Goal: Task Accomplishment & Management: Use online tool/utility

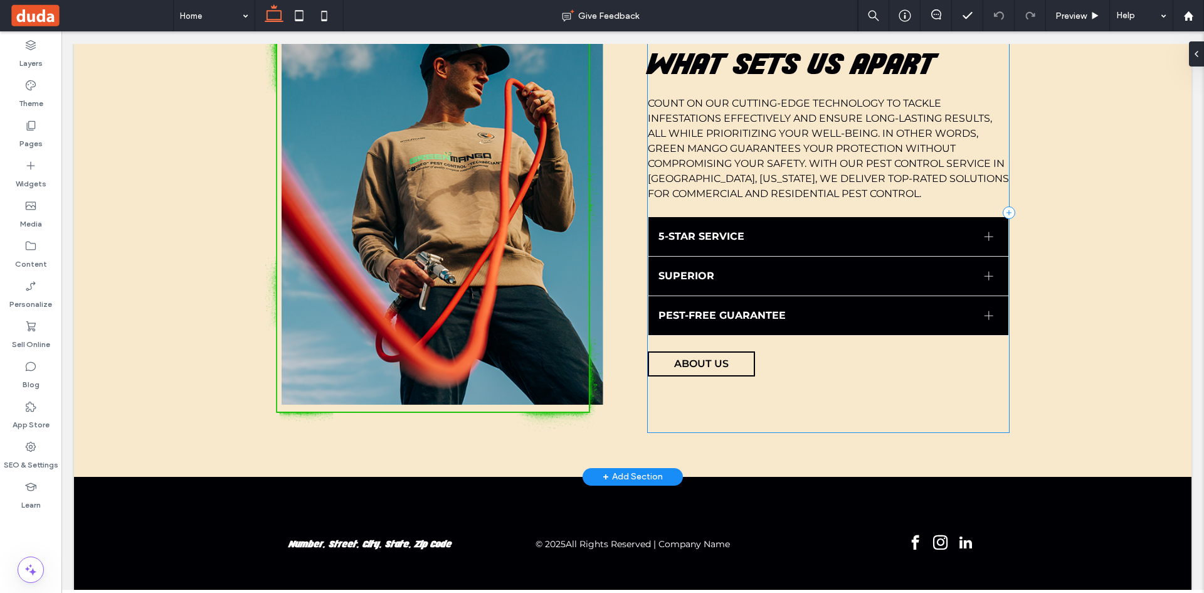
scroll to position [1754, 0]
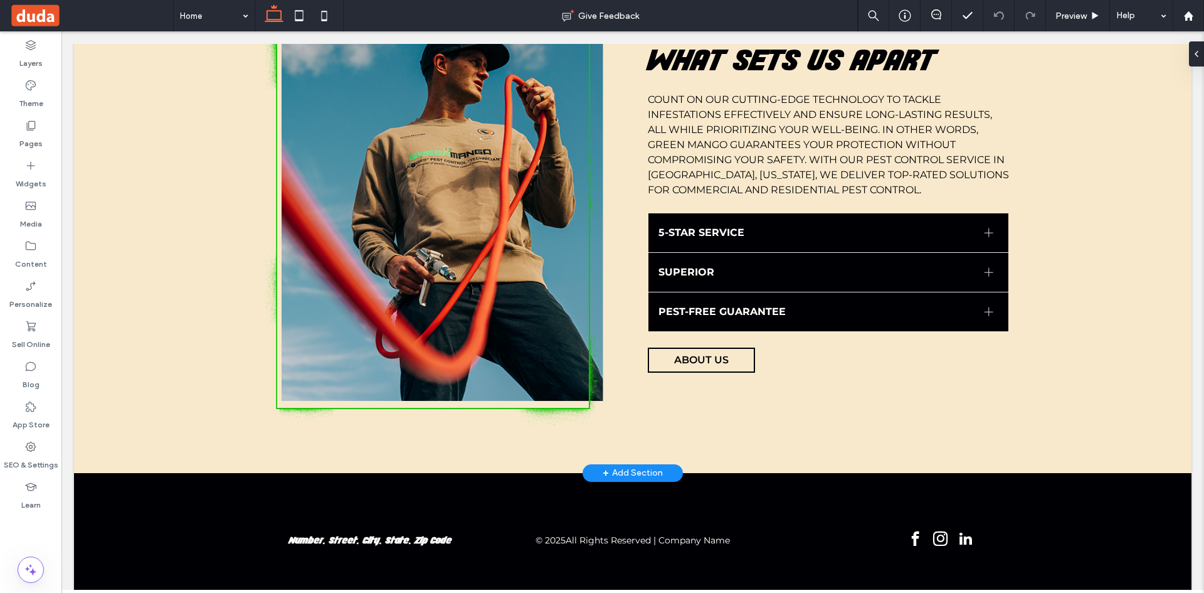
click at [616, 466] on div "+ Add Section" at bounding box center [633, 473] width 60 height 14
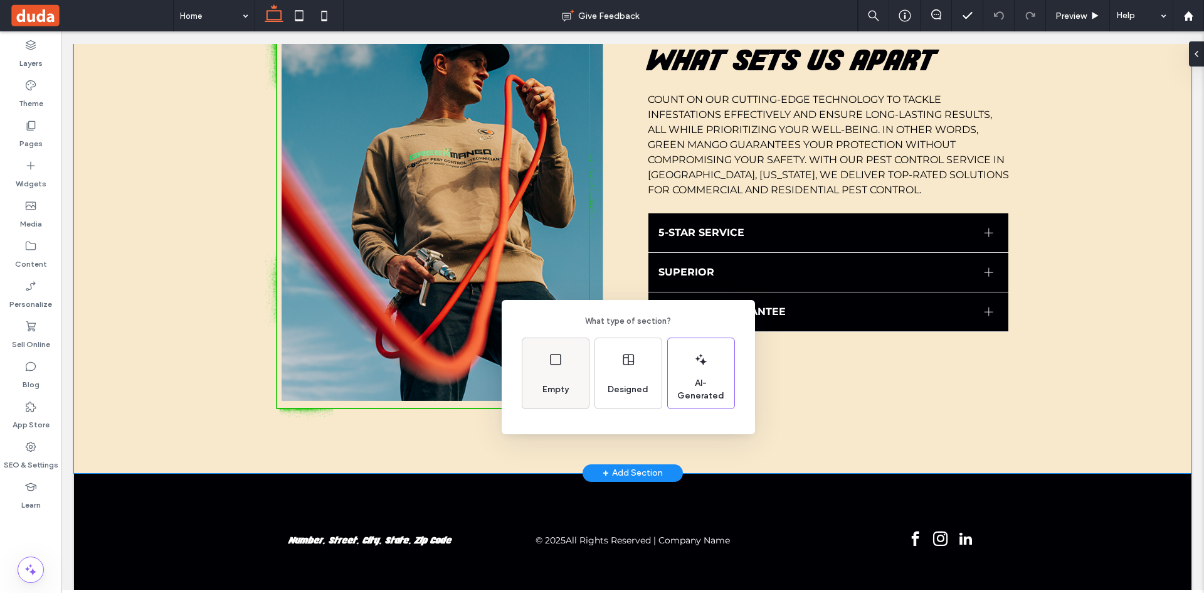
click at [552, 382] on div "Empty" at bounding box center [555, 390] width 36 height 28
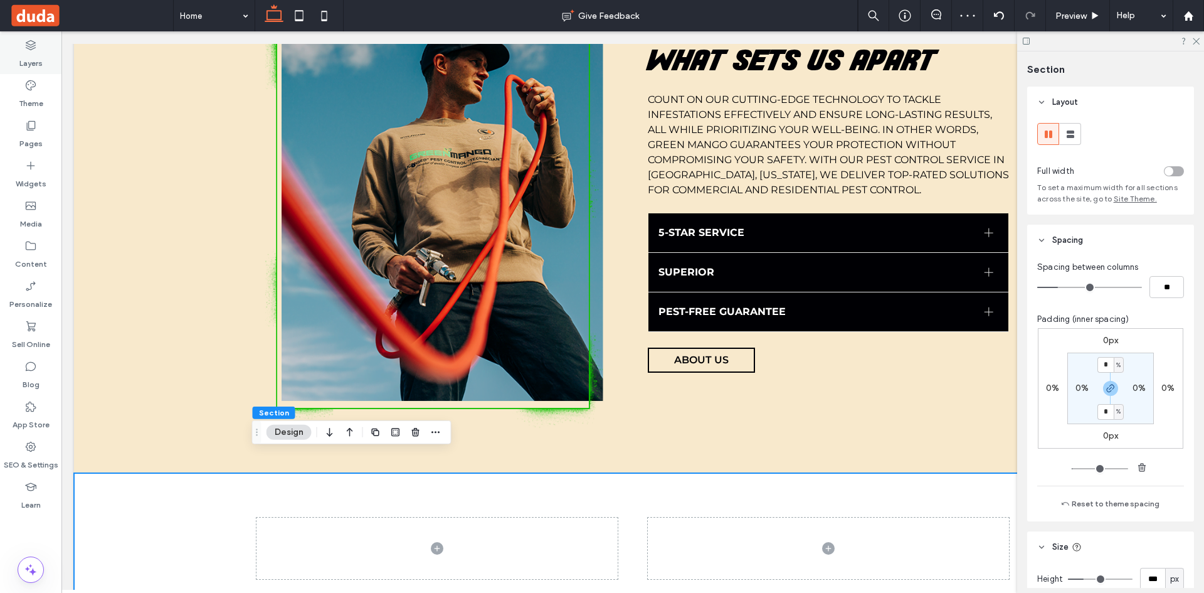
click at [28, 53] on label "Layers" at bounding box center [30, 60] width 23 height 18
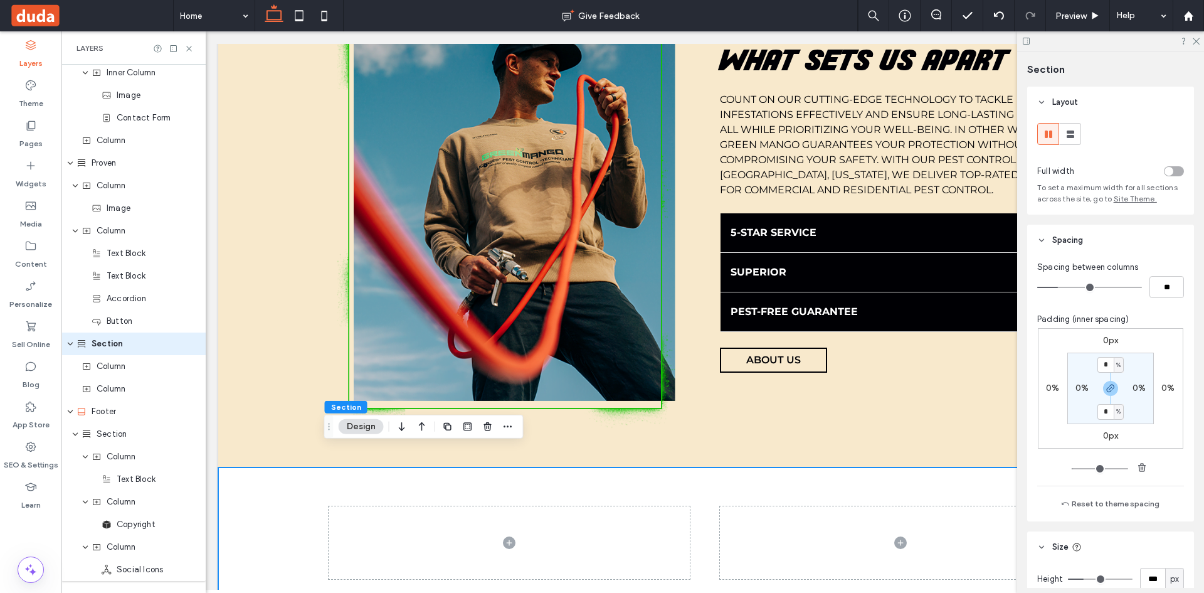
scroll to position [1237, 0]
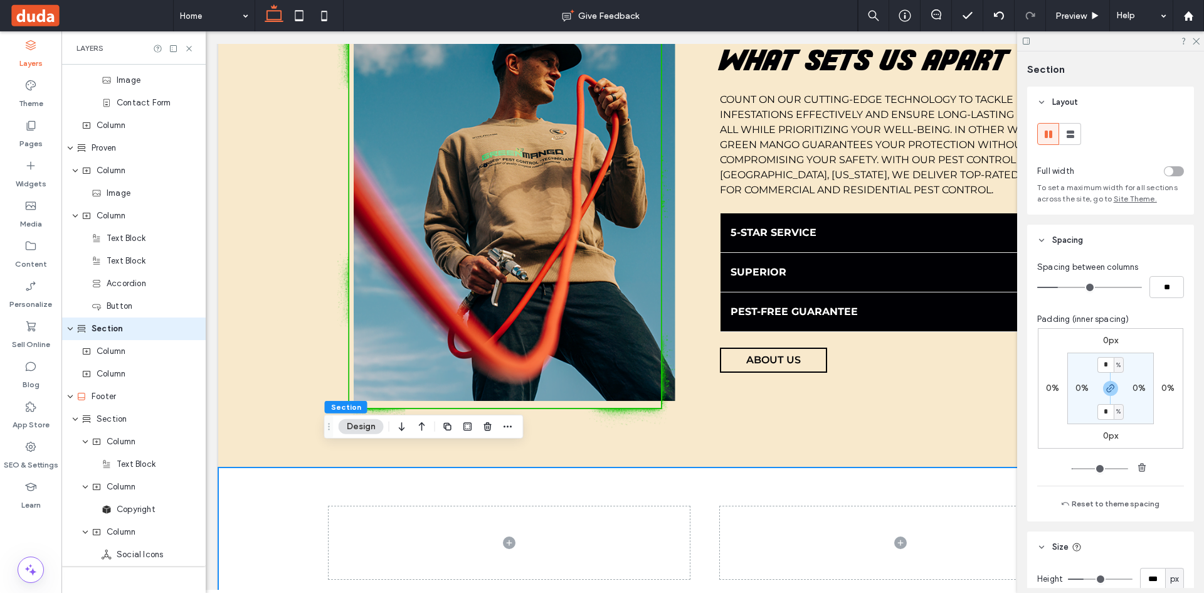
click at [283, 485] on div at bounding box center [704, 542] width 973 height 151
click at [103, 331] on span "Section" at bounding box center [107, 328] width 31 height 13
type input "****"
click at [1071, 135] on use at bounding box center [1071, 134] width 8 height 8
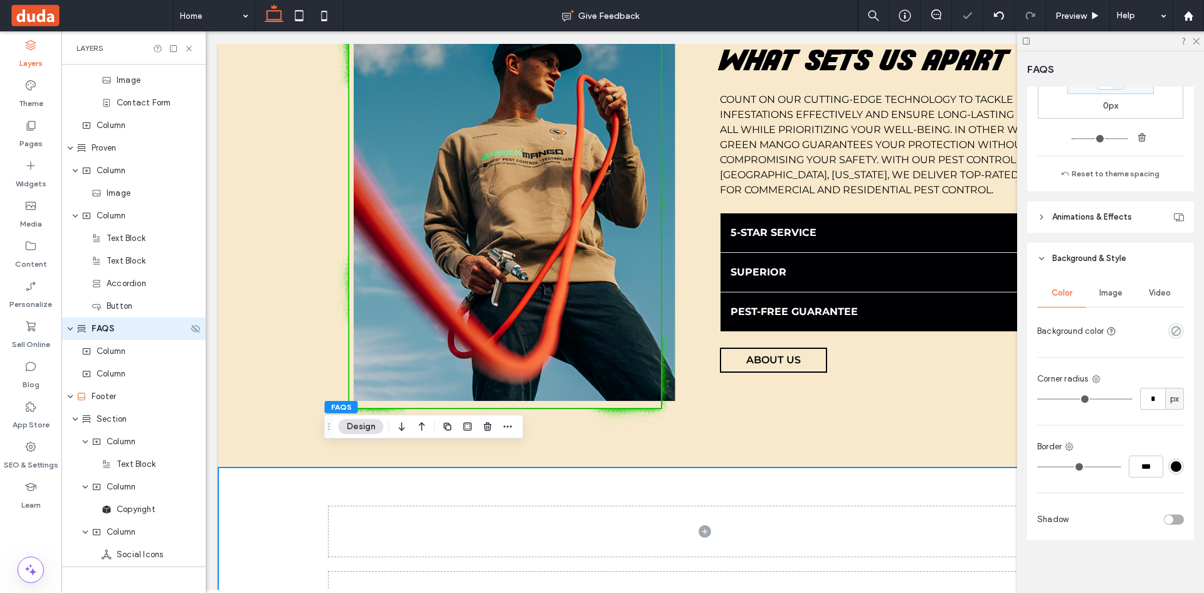
scroll to position [332, 0]
click at [1171, 327] on icon "empty color" at bounding box center [1176, 328] width 11 height 11
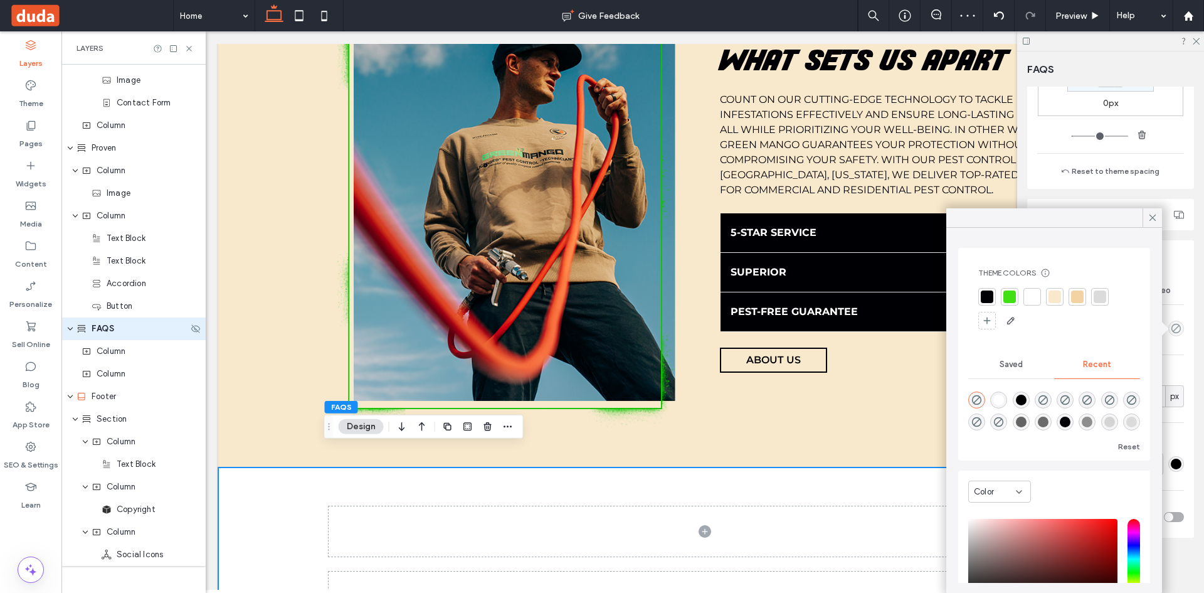
click at [1054, 297] on div at bounding box center [1055, 296] width 13 height 13
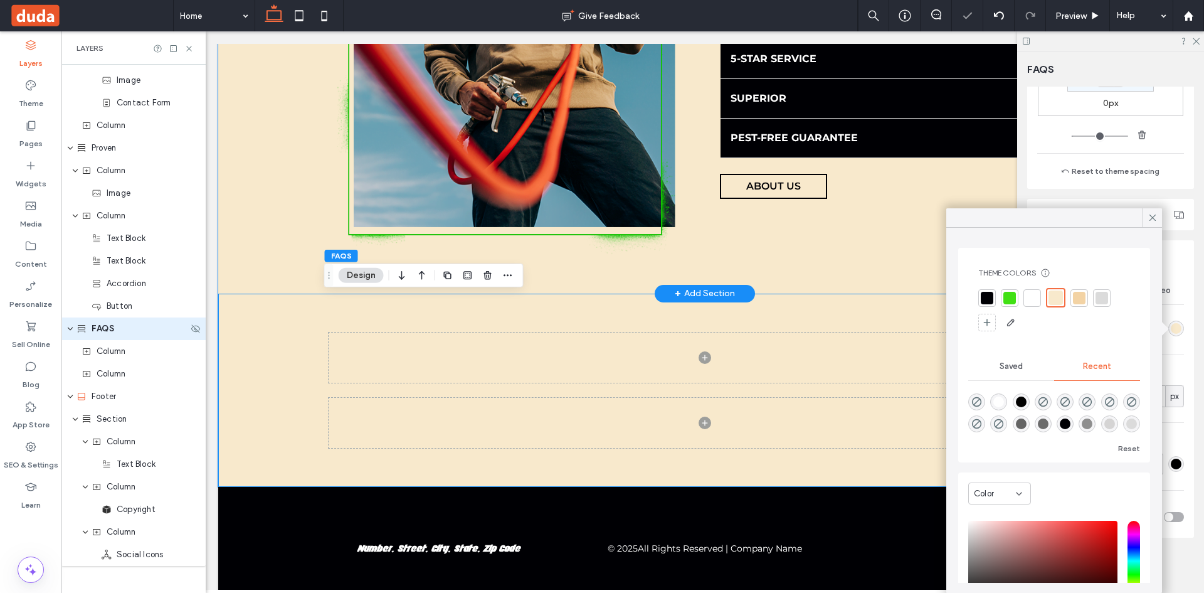
scroll to position [1887, 0]
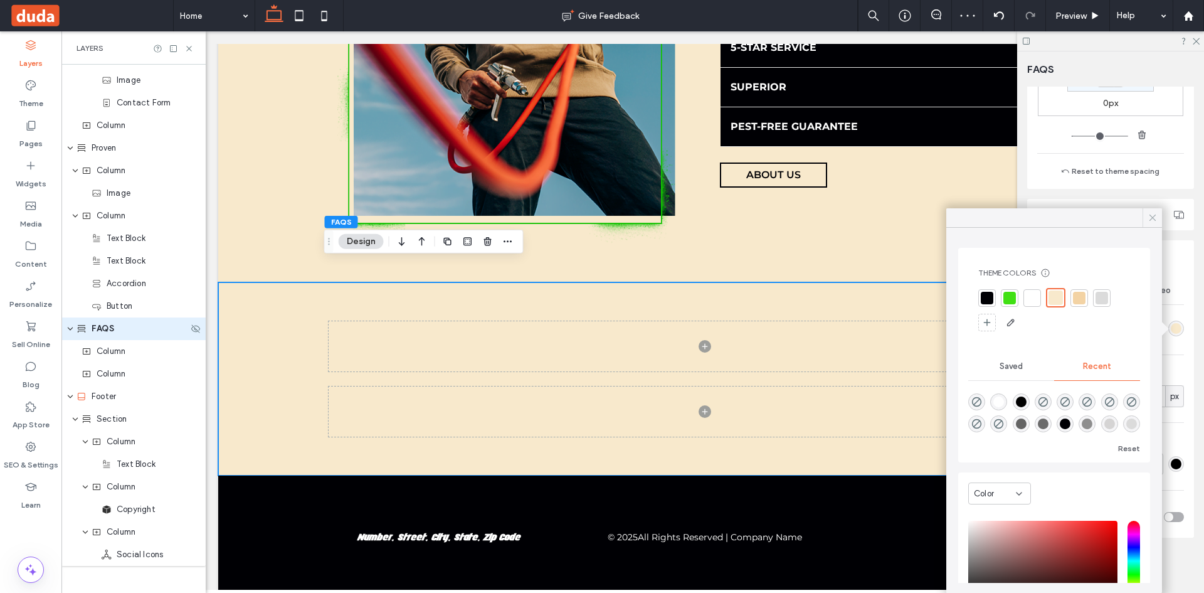
click at [1155, 219] on icon at bounding box center [1152, 217] width 11 height 11
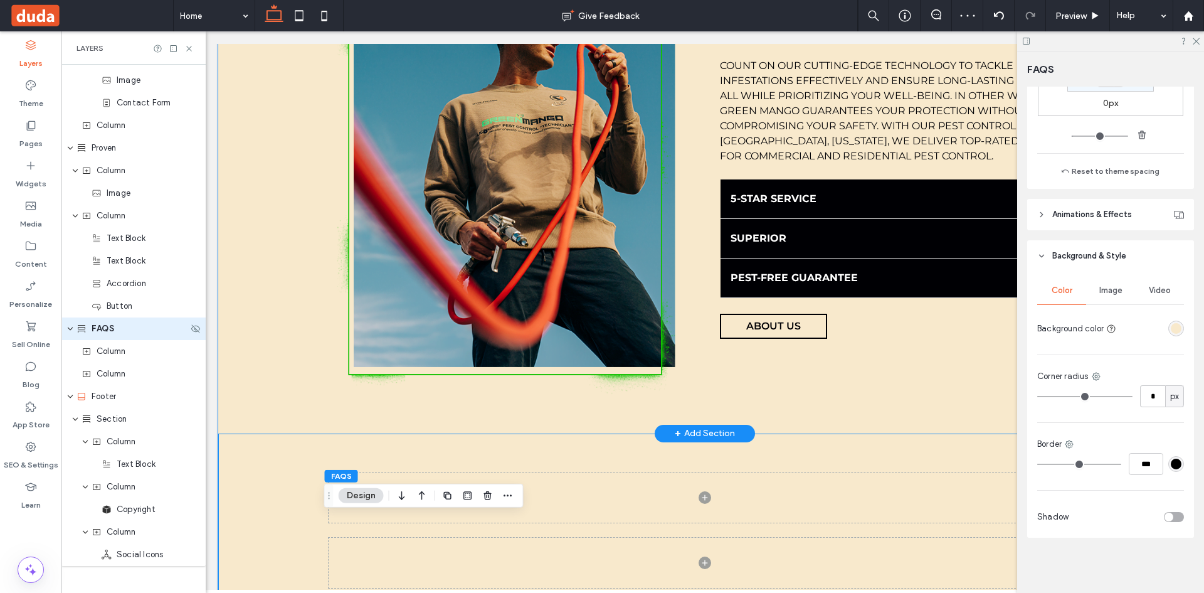
scroll to position [1553, 0]
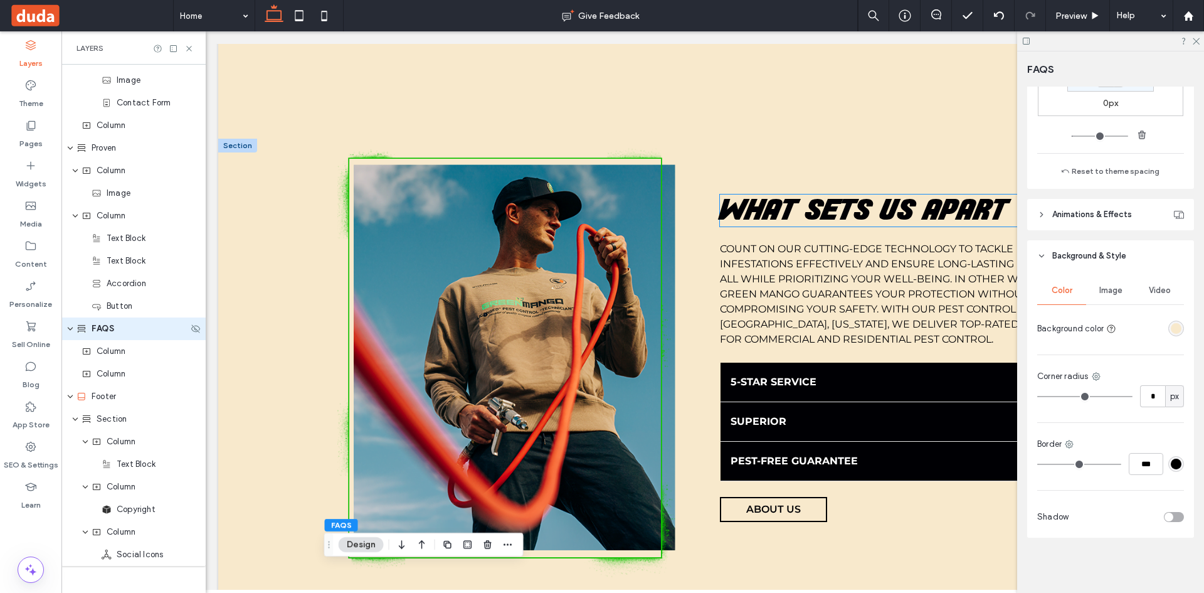
click at [827, 202] on span "what sets us apart" at bounding box center [863, 210] width 287 height 32
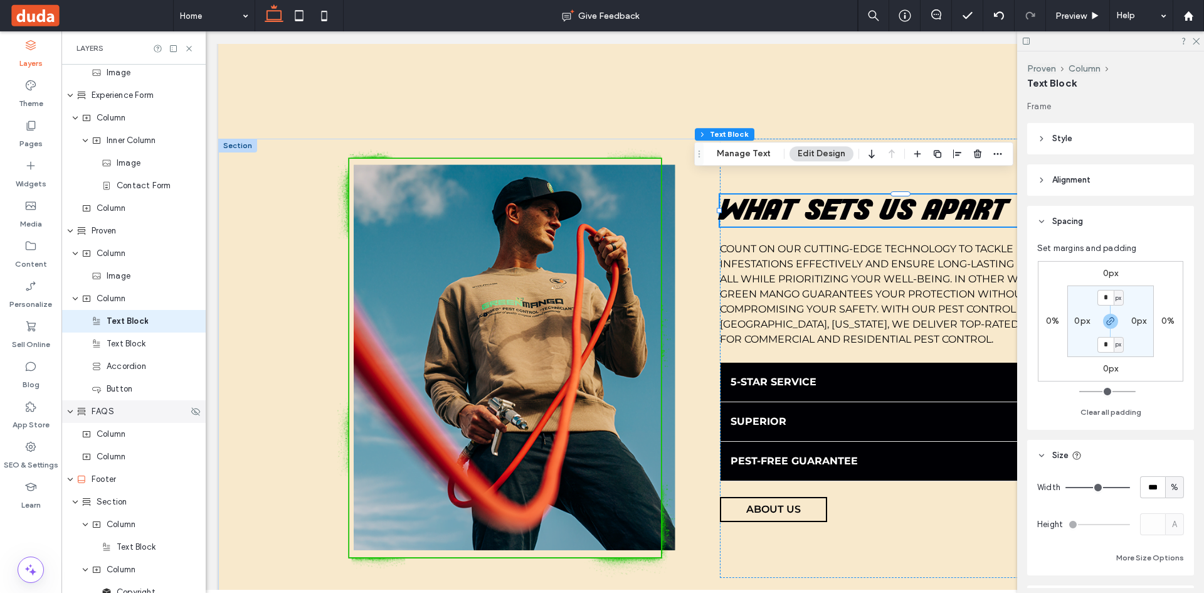
scroll to position [1147, 0]
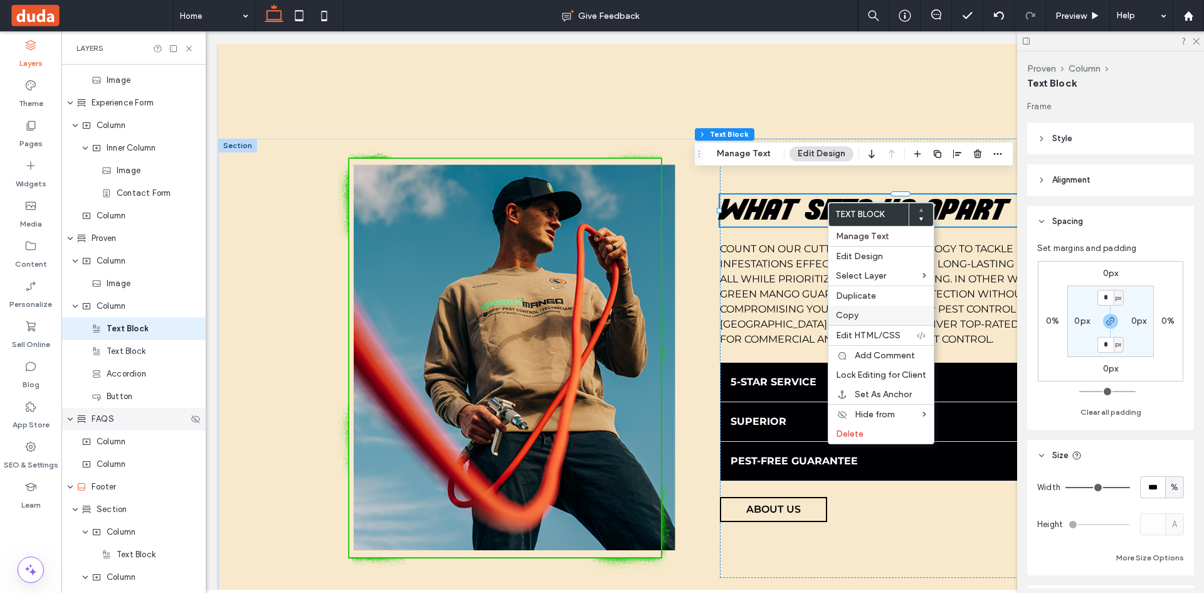
click at [868, 314] on label "Copy" at bounding box center [881, 315] width 90 height 11
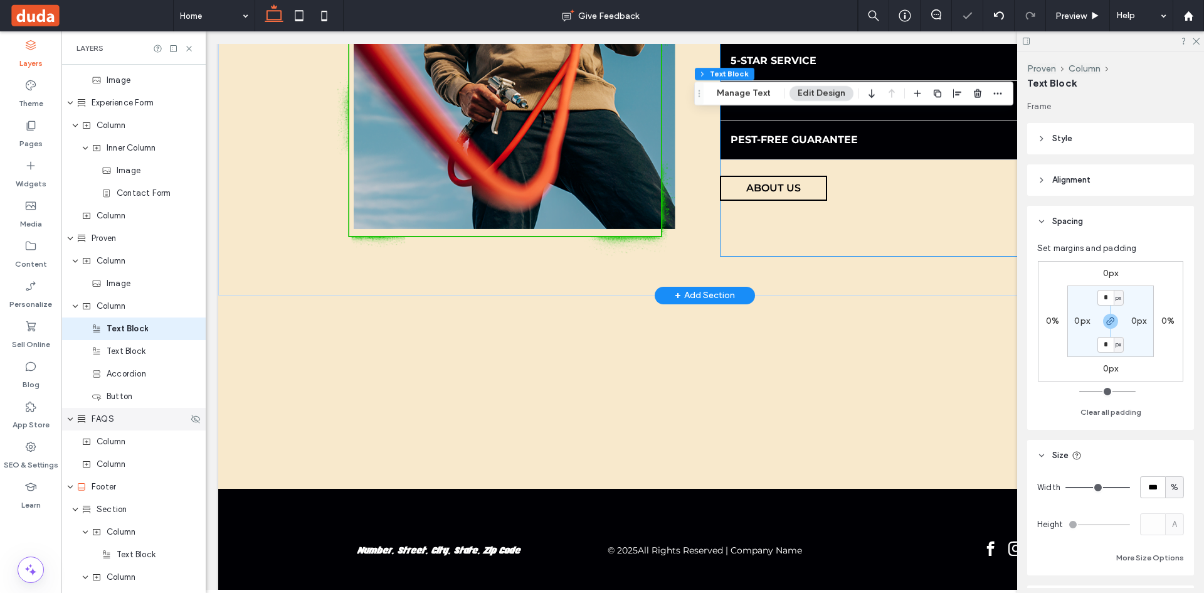
scroll to position [1887, 0]
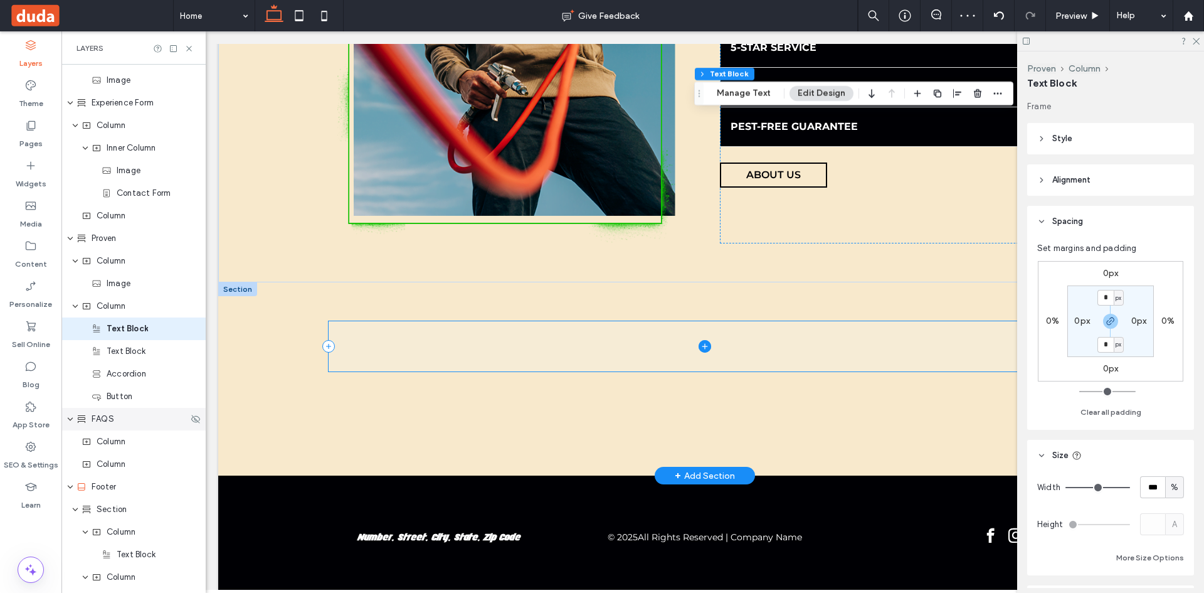
click at [714, 336] on span at bounding box center [705, 346] width 753 height 50
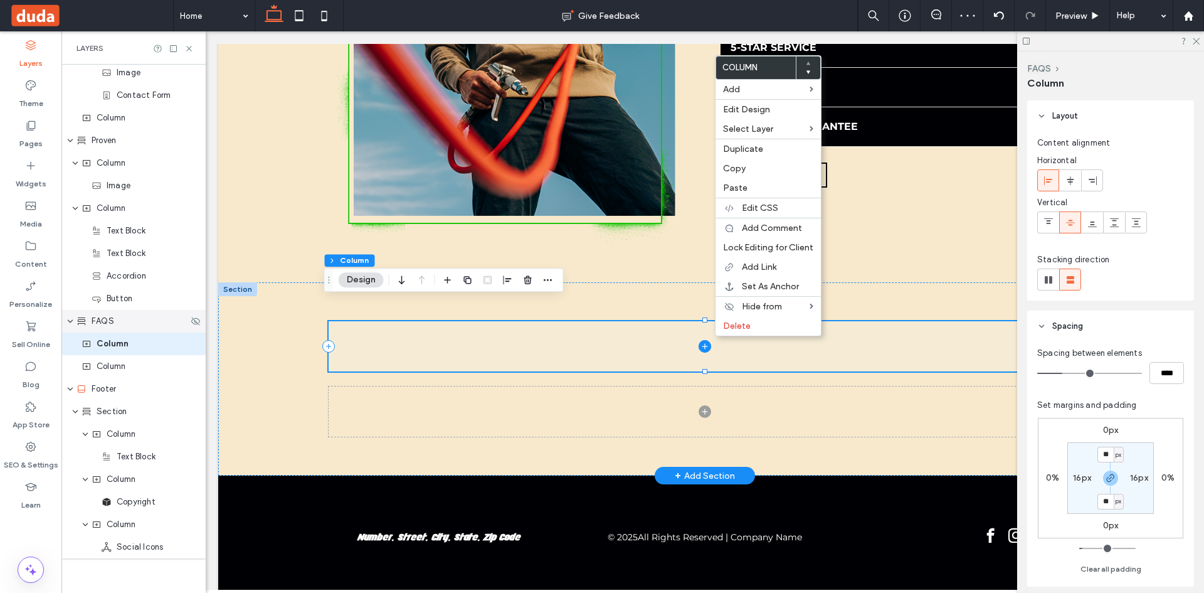
scroll to position [1260, 0]
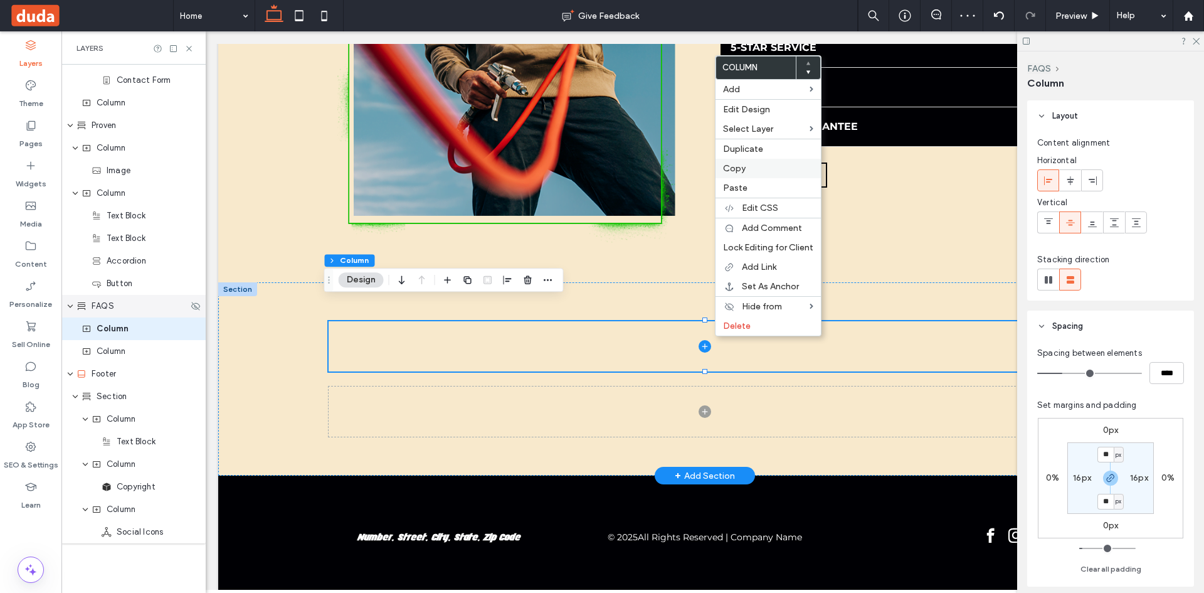
click at [763, 167] on label "Copy" at bounding box center [768, 168] width 90 height 11
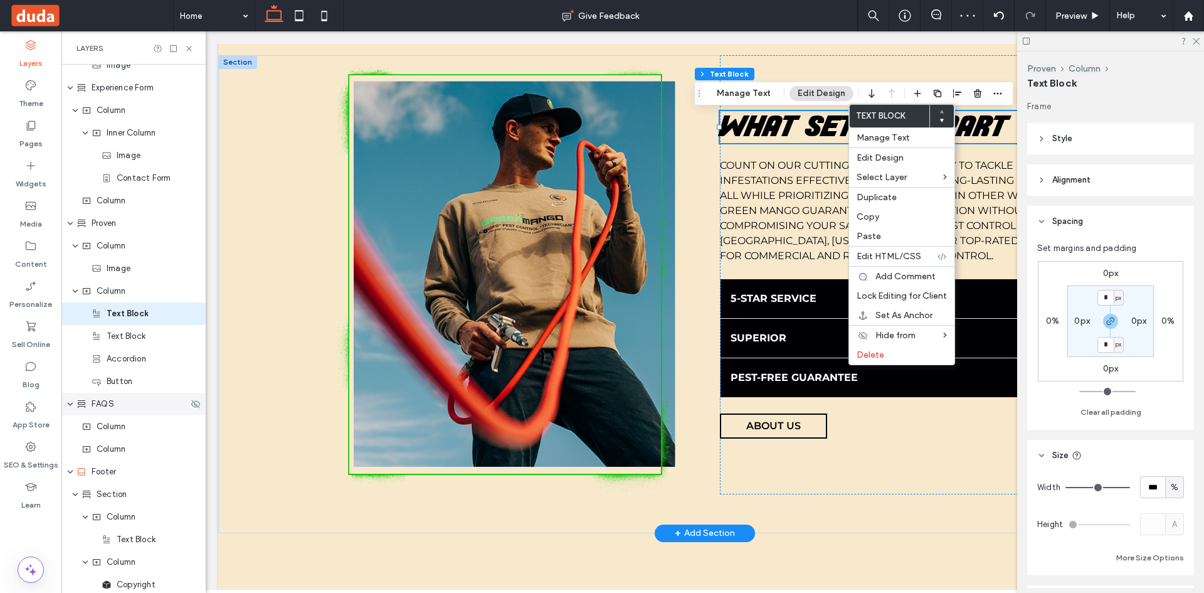
scroll to position [1147, 0]
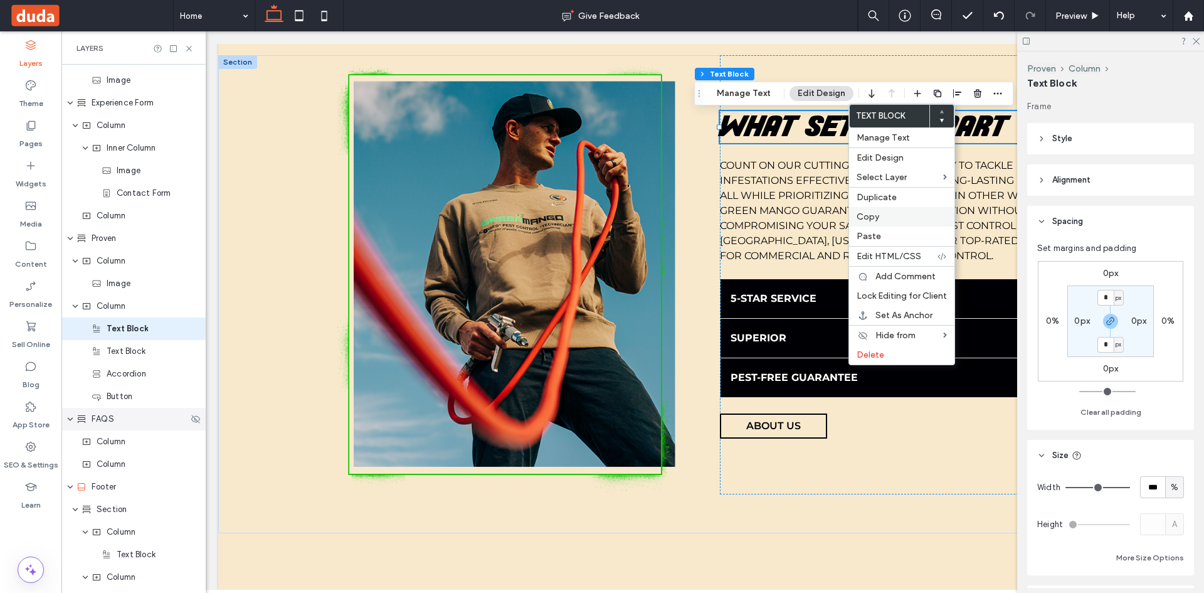
click at [899, 219] on label "Copy" at bounding box center [902, 216] width 90 height 11
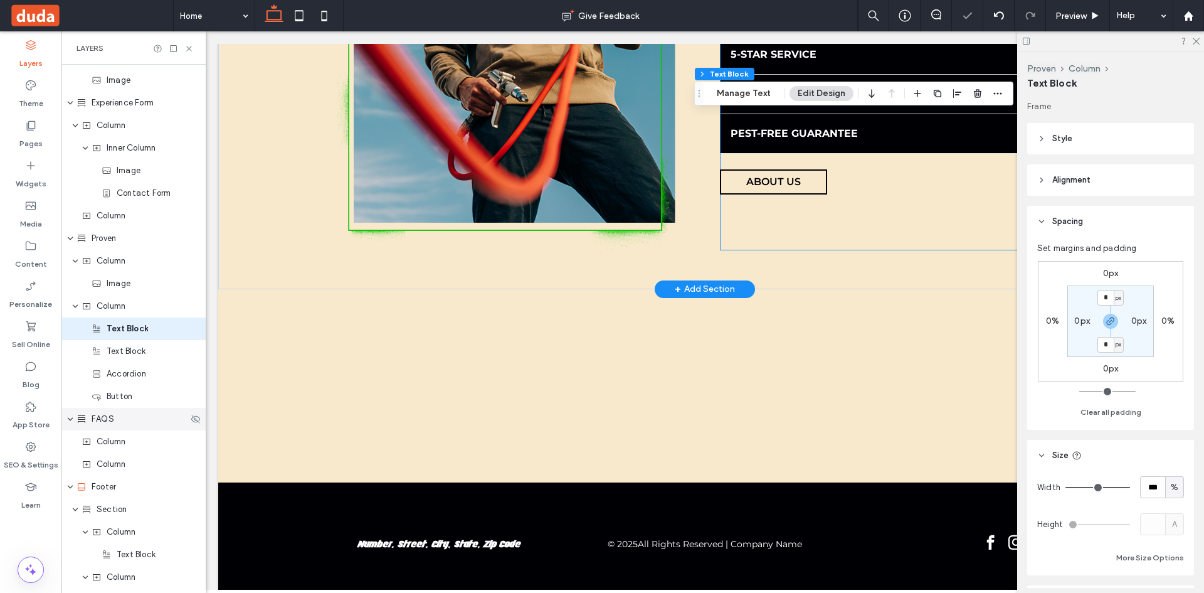
scroll to position [1887, 0]
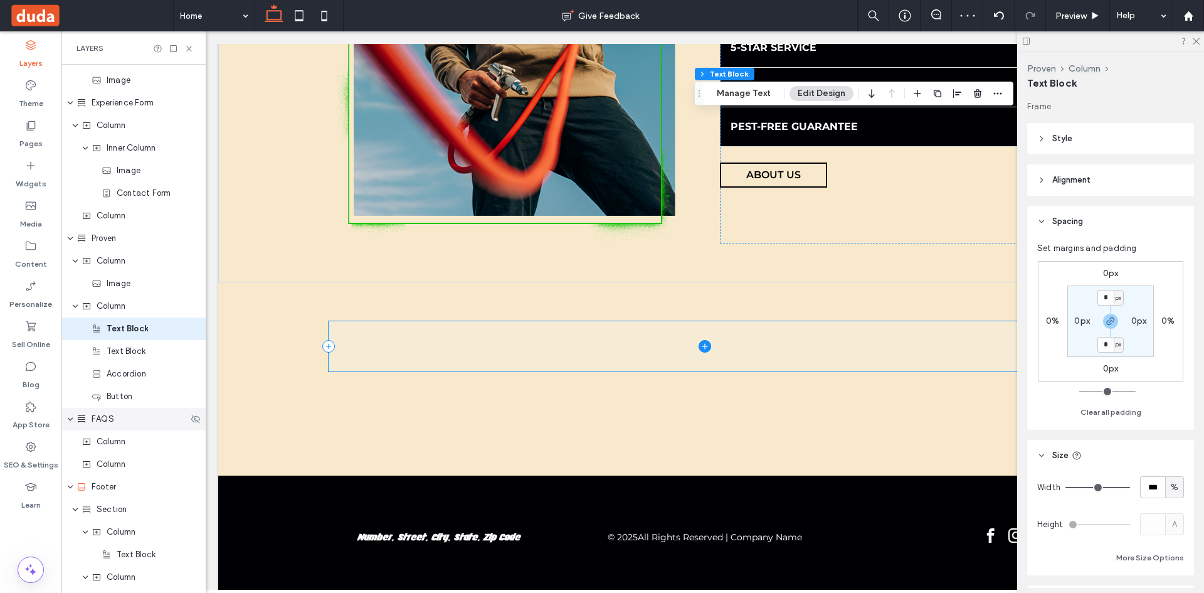
click at [824, 321] on span at bounding box center [705, 346] width 753 height 50
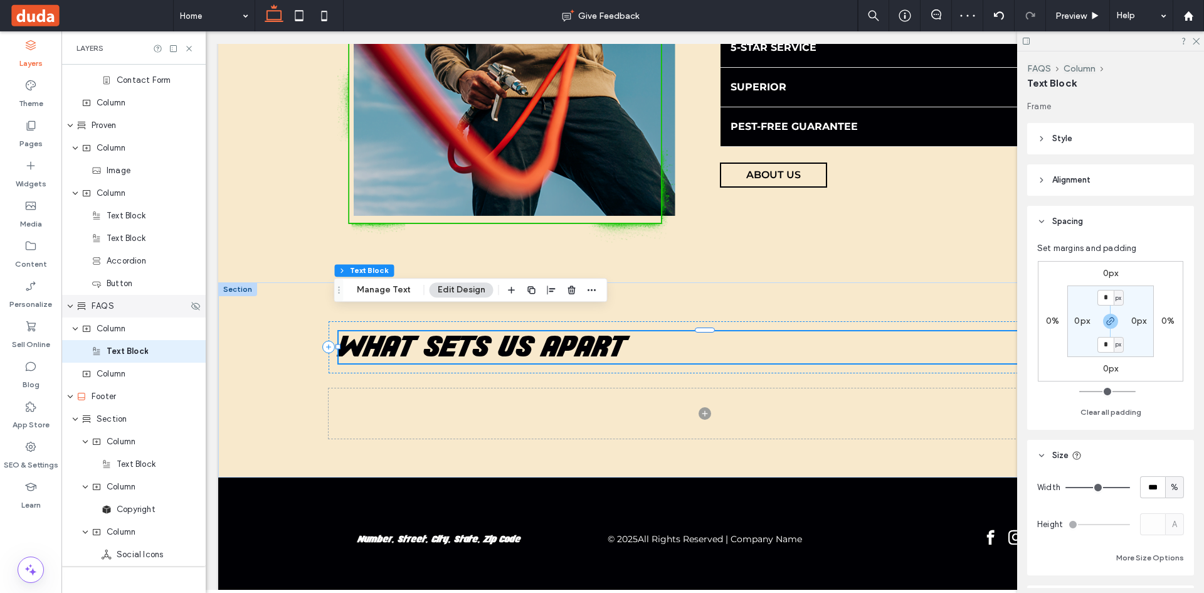
scroll to position [1282, 0]
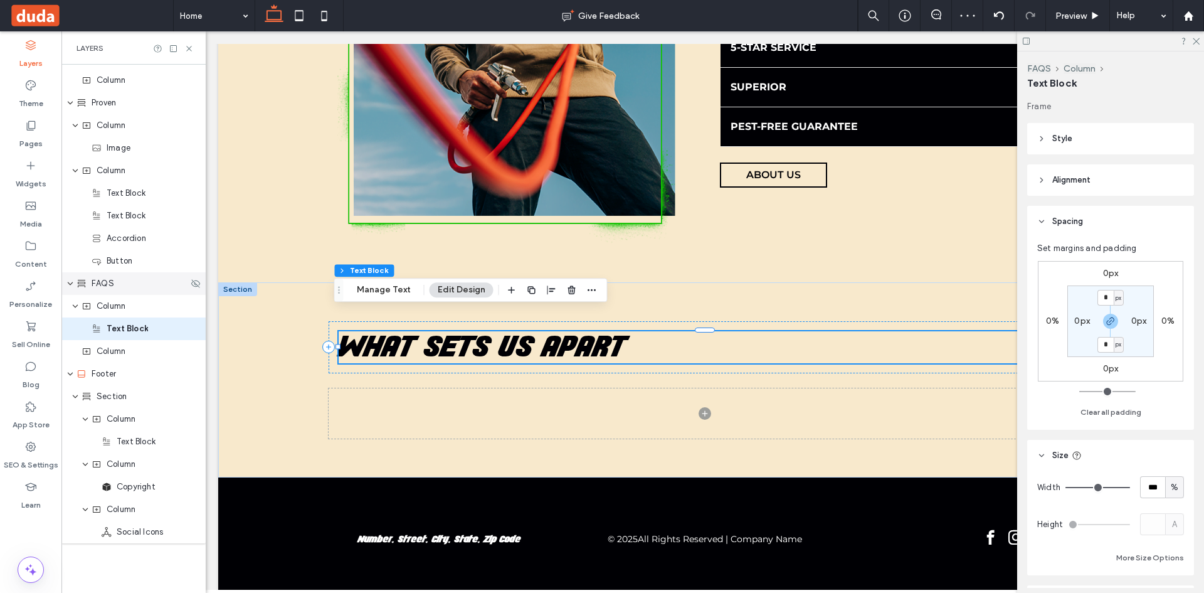
click at [824, 331] on h2 "what sets us apart" at bounding box center [705, 347] width 732 height 32
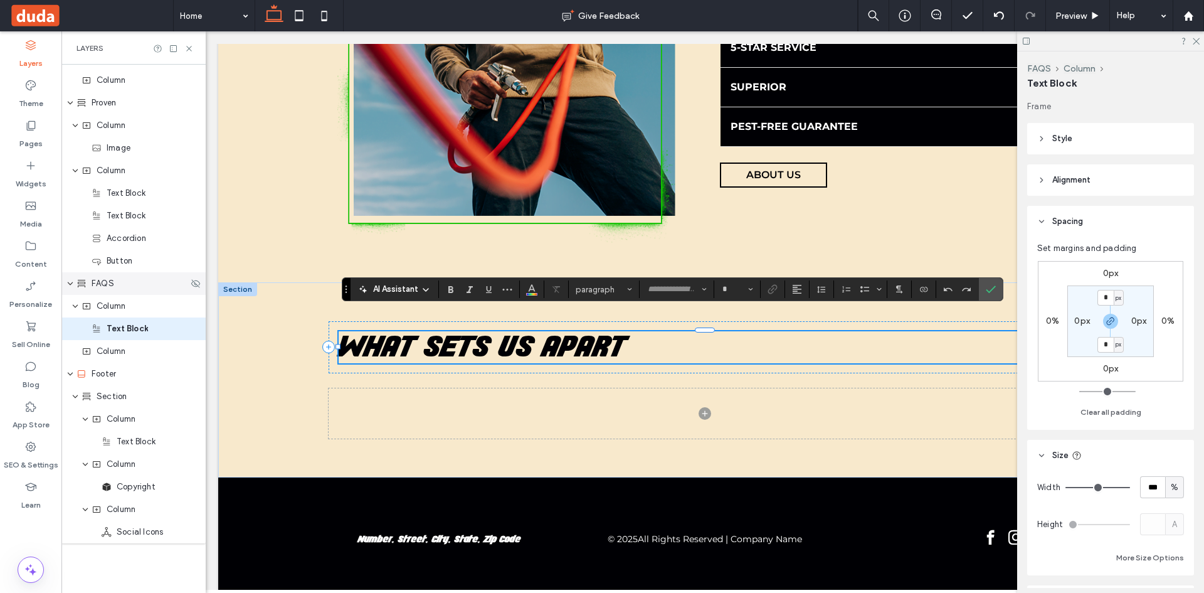
type input "********"
type input "**"
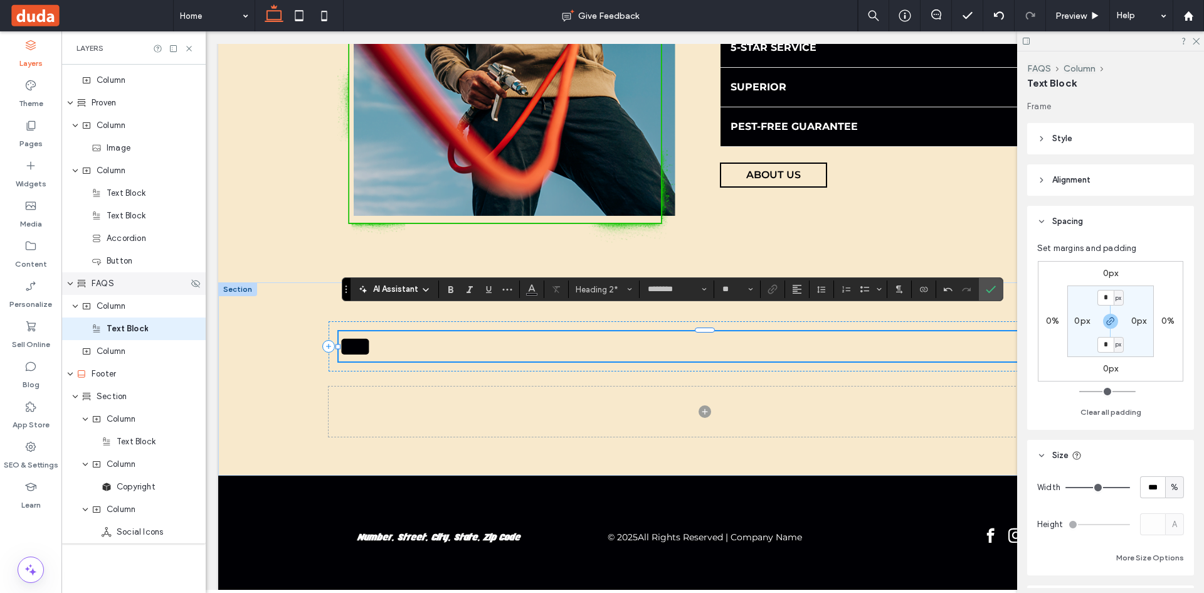
click at [784, 331] on h2 "***" at bounding box center [705, 346] width 732 height 30
click at [803, 284] on button "Alignment" at bounding box center [797, 289] width 19 height 18
click at [801, 330] on icon "ui.textEditor.alignment.center" at bounding box center [806, 328] width 10 height 10
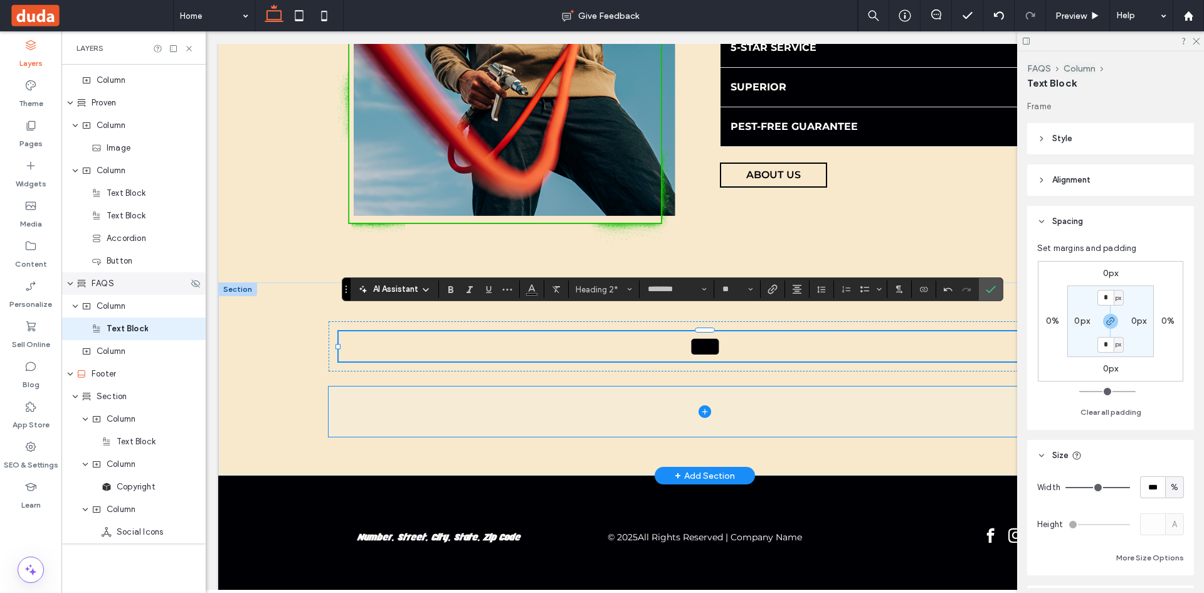
click at [938, 396] on span at bounding box center [705, 411] width 753 height 50
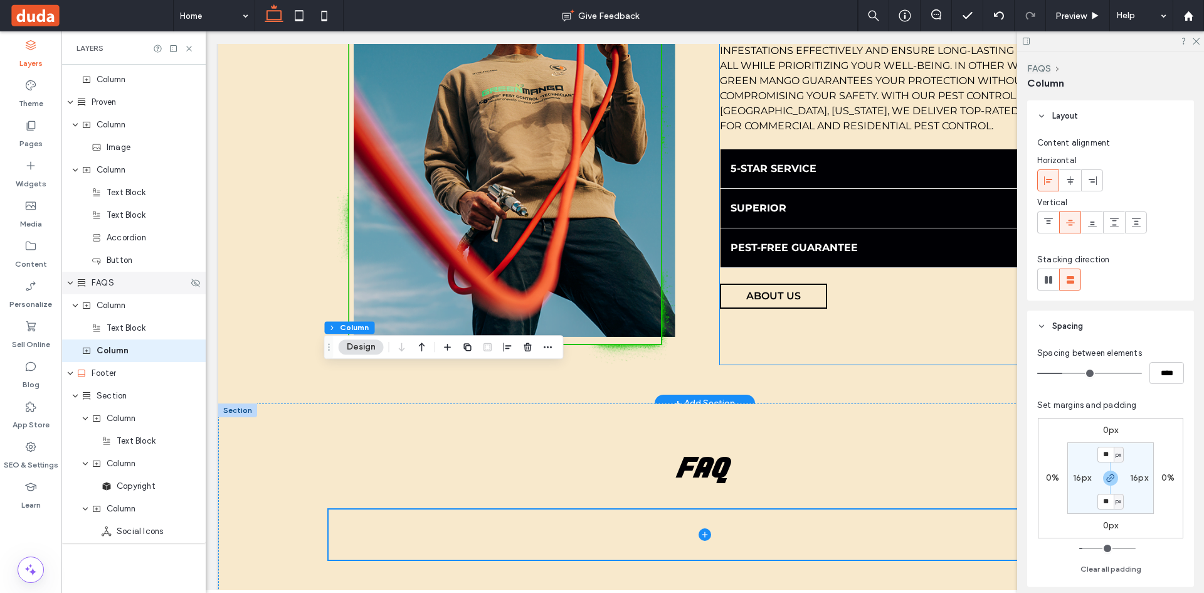
scroll to position [1720, 0]
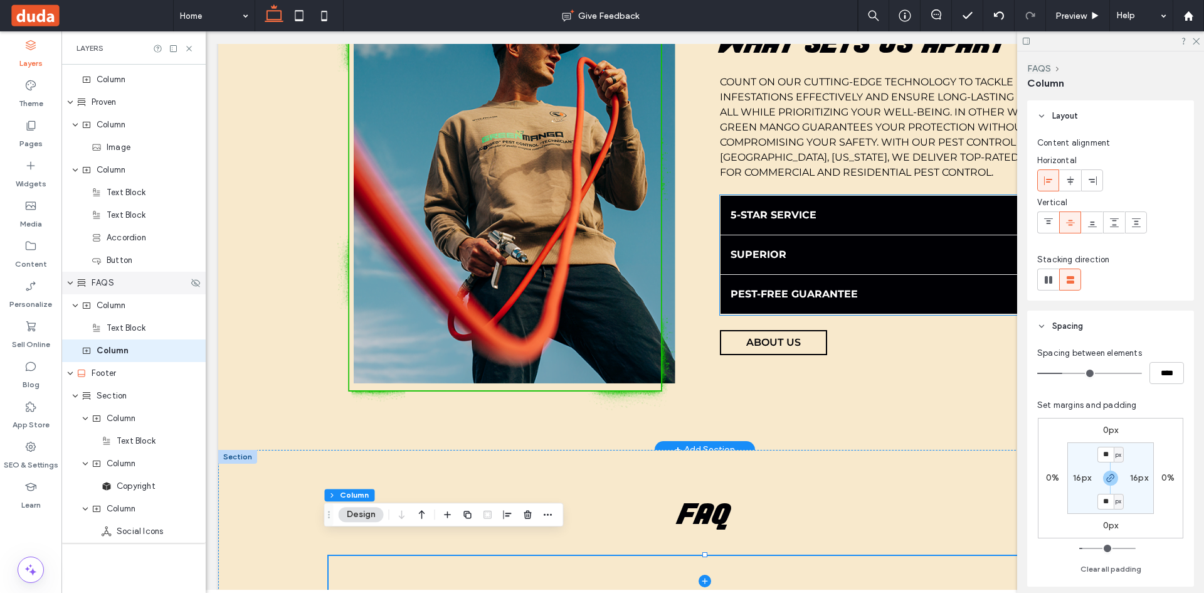
click at [830, 196] on div "5-STAR SERVICE" at bounding box center [901, 216] width 360 height 40
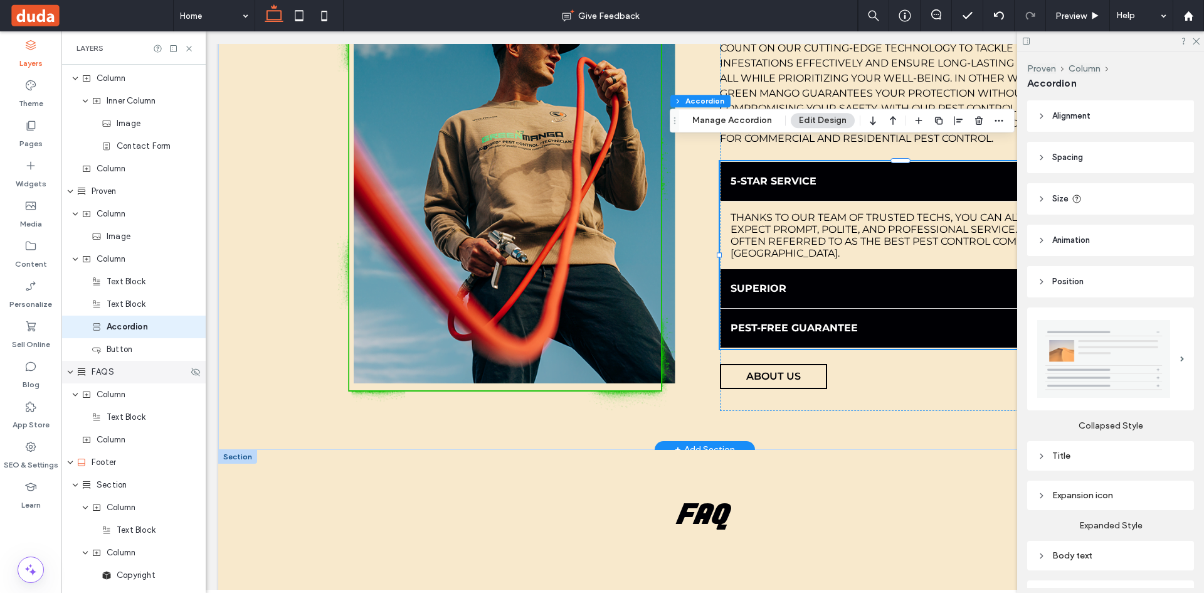
scroll to position [1192, 0]
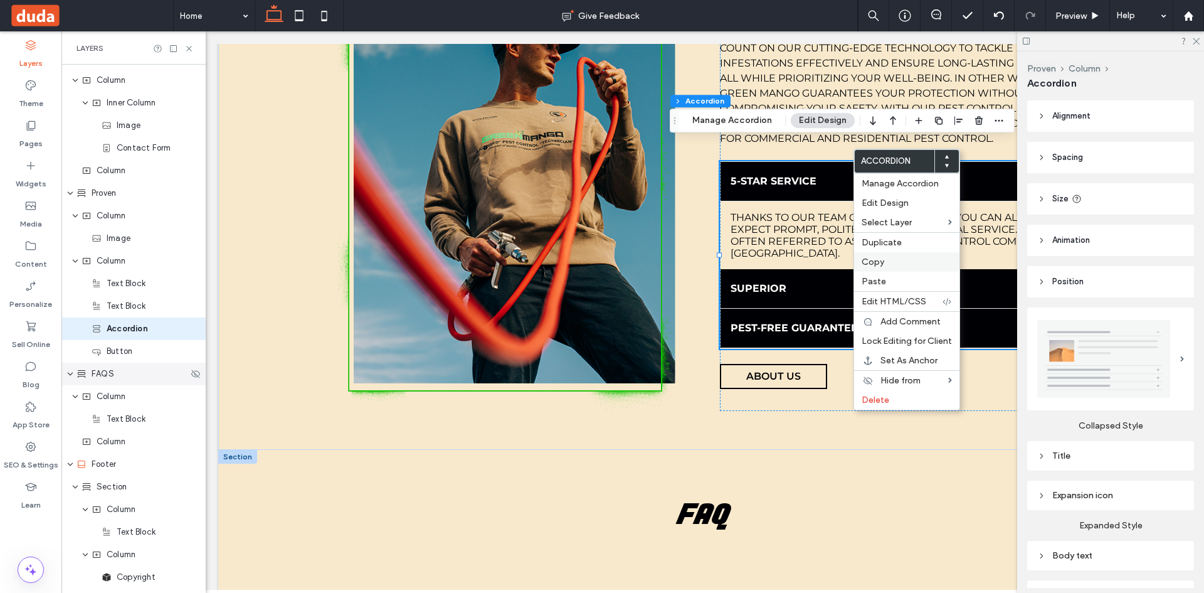
click at [914, 263] on label "Copy" at bounding box center [907, 261] width 90 height 11
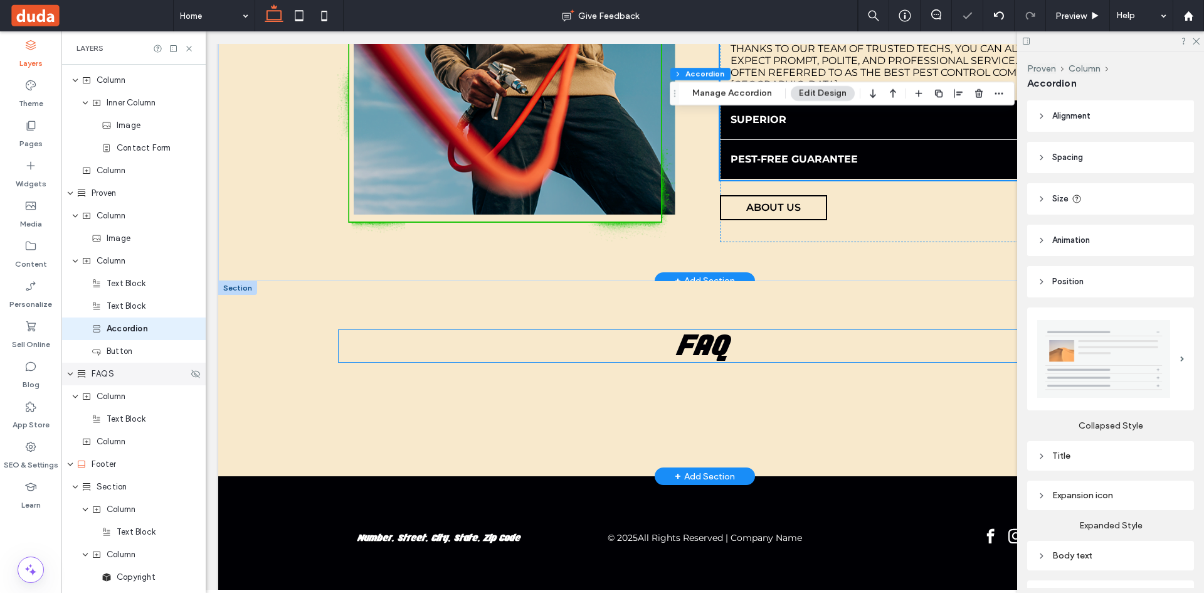
scroll to position [1889, 0]
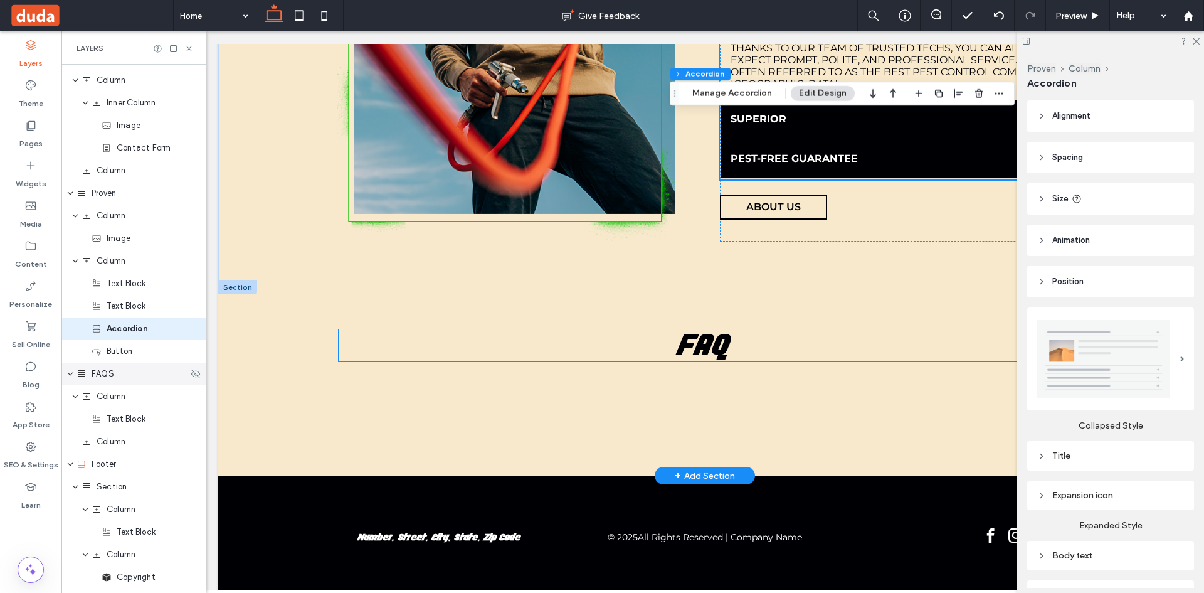
click at [806, 341] on h2 "FAQ" at bounding box center [705, 345] width 732 height 32
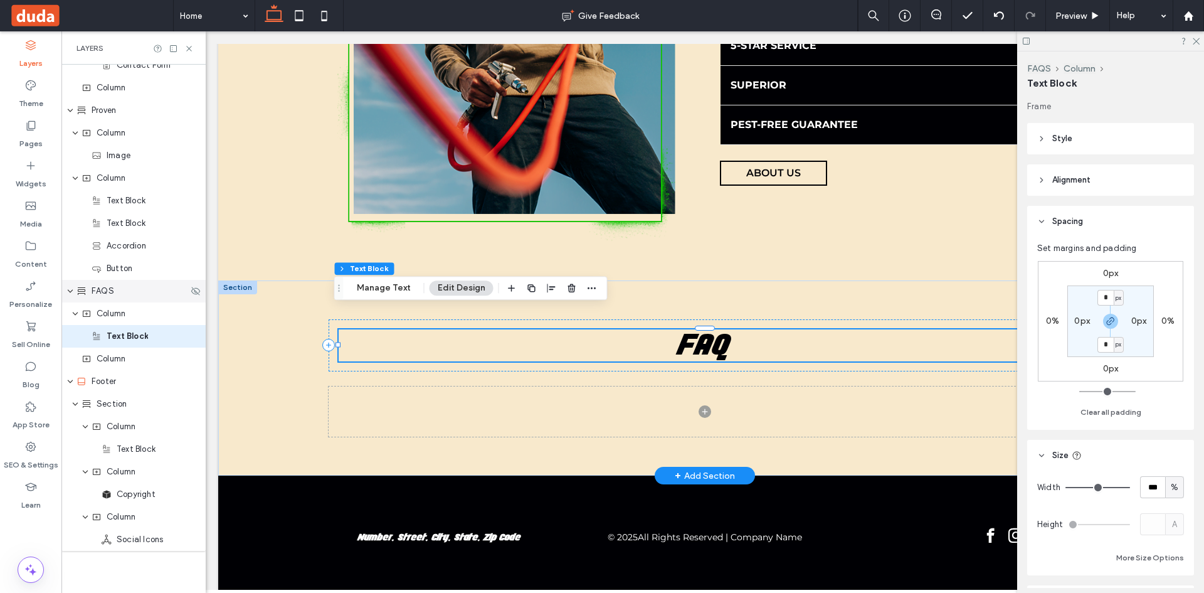
scroll to position [1282, 0]
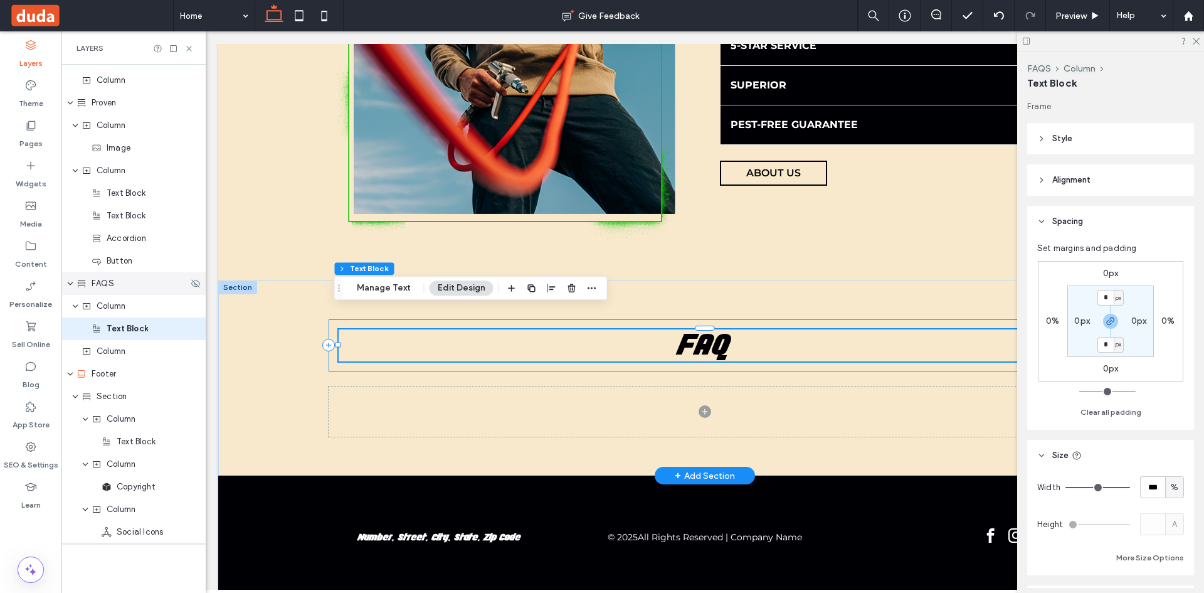
click at [806, 349] on div "FAQ" at bounding box center [705, 345] width 753 height 52
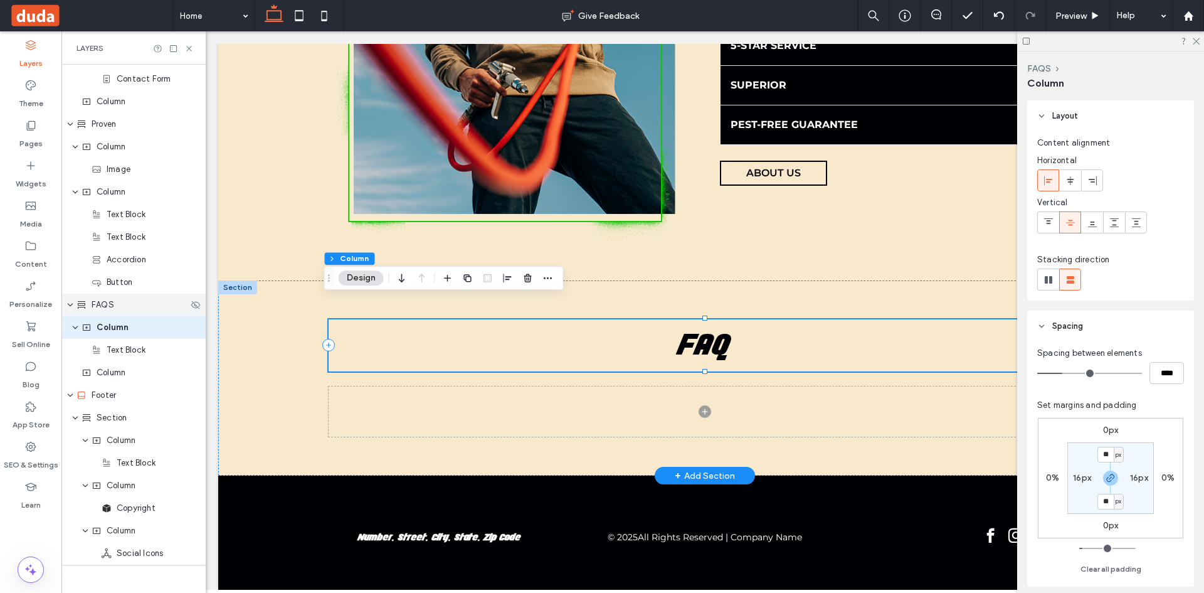
scroll to position [1260, 0]
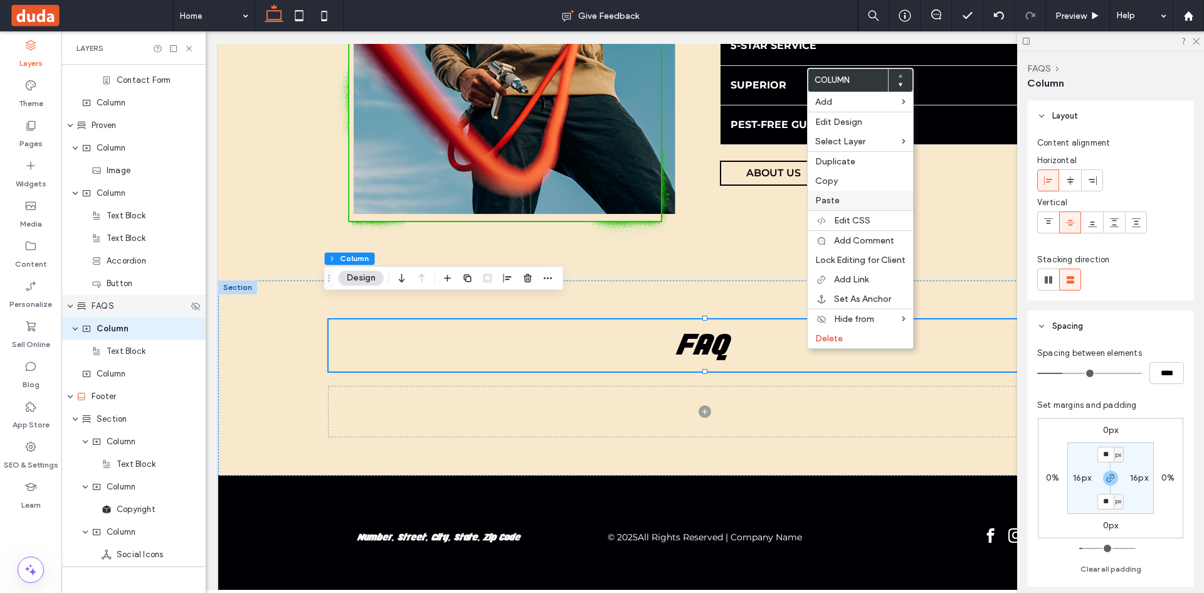
click at [857, 200] on label "Paste" at bounding box center [860, 200] width 90 height 11
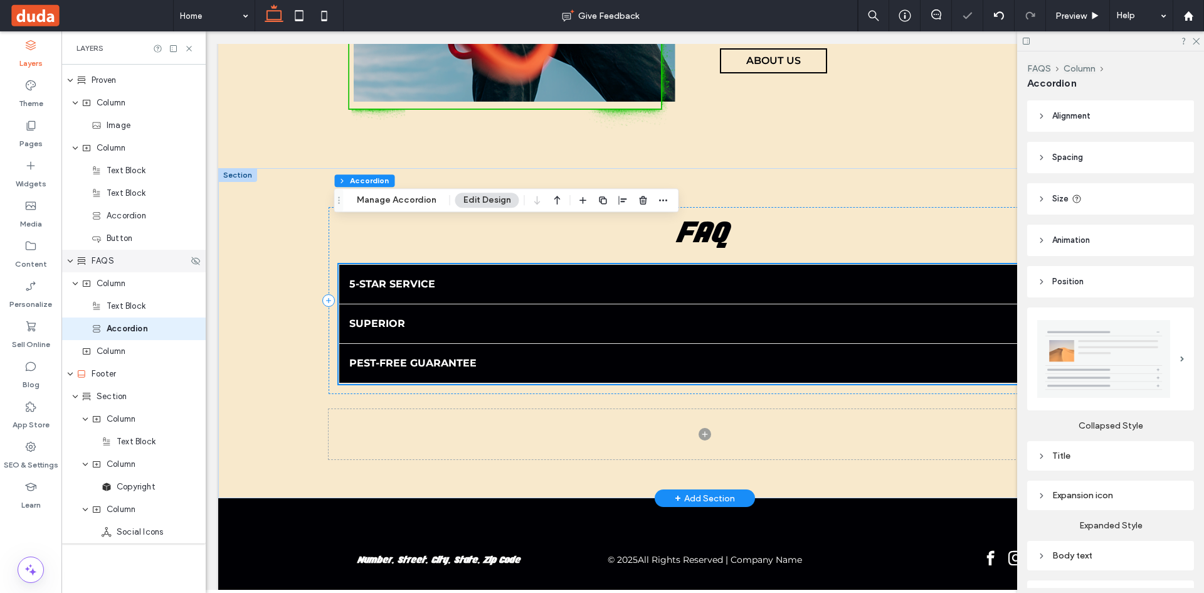
scroll to position [2024, 0]
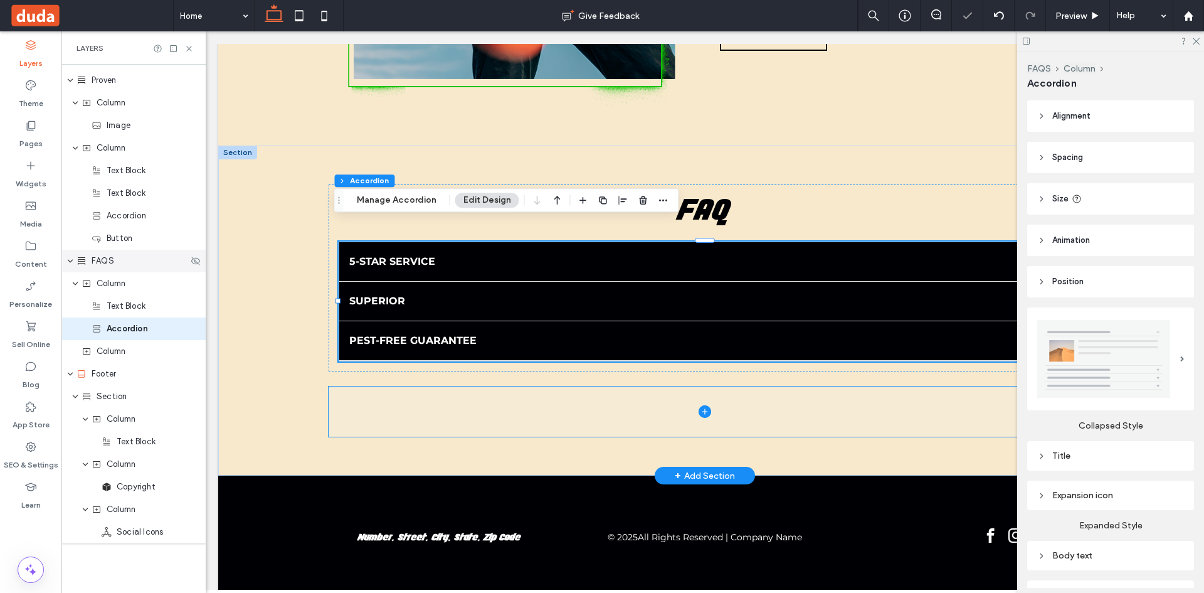
click at [804, 386] on span at bounding box center [705, 411] width 753 height 50
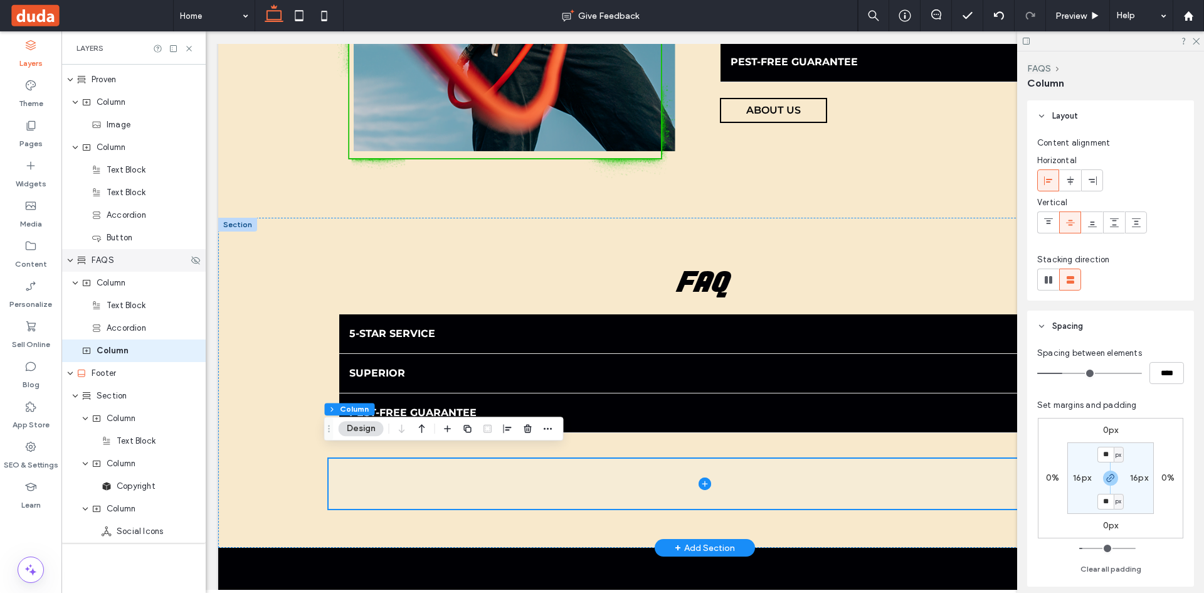
scroll to position [1940, 0]
